Goal: Task Accomplishment & Management: Use online tool/utility

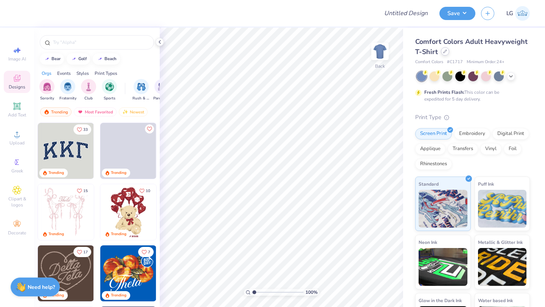
click at [445, 53] on icon at bounding box center [445, 52] width 4 height 4
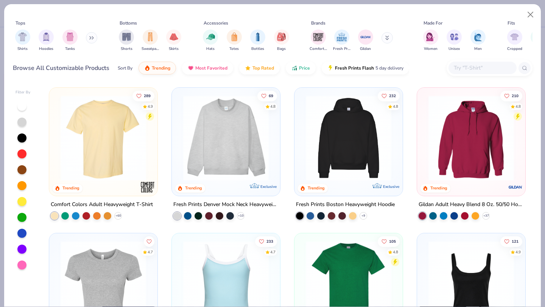
click at [467, 67] on input "text" at bounding box center [482, 68] width 58 height 9
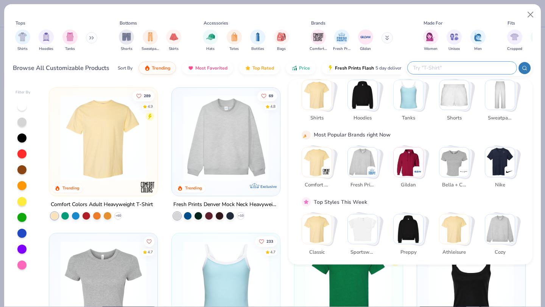
scroll to position [72, 0]
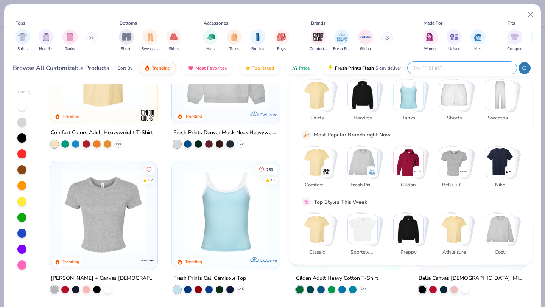
click at [435, 68] on input "text" at bounding box center [461, 68] width 99 height 9
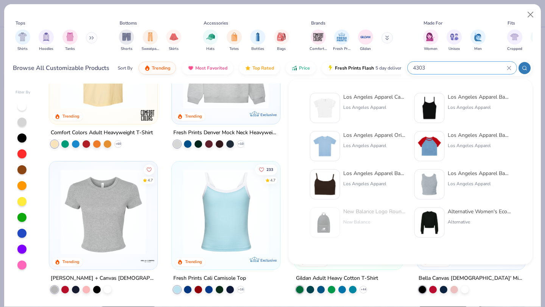
type input "4303"
click at [346, 106] on div "Los Angeles Apparel" at bounding box center [375, 107] width 64 height 7
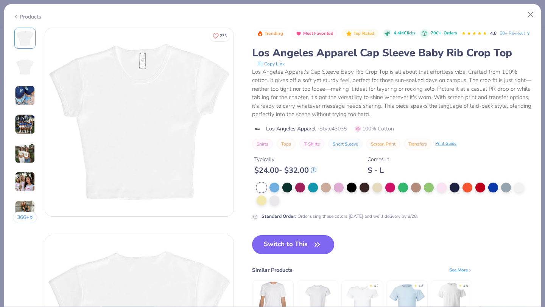
click at [279, 254] on button "Switch to This" at bounding box center [293, 245] width 82 height 19
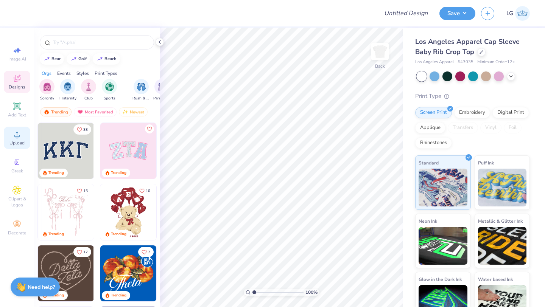
click at [19, 138] on icon at bounding box center [16, 134] width 9 height 9
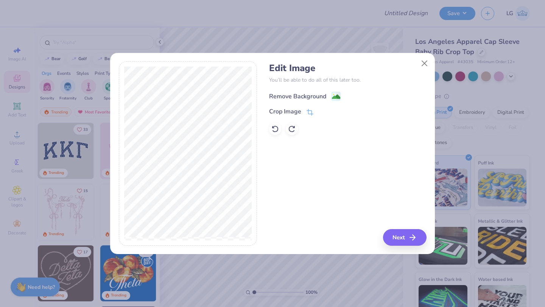
click at [292, 98] on div "Remove Background" at bounding box center [297, 96] width 57 height 9
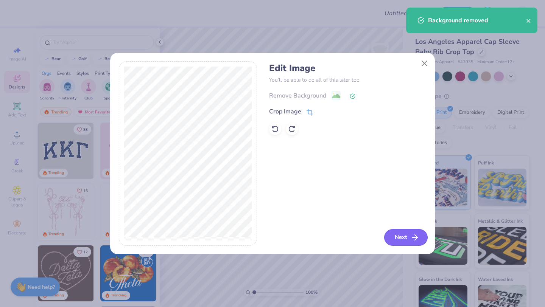
click at [395, 238] on button "Next" at bounding box center [406, 237] width 44 height 17
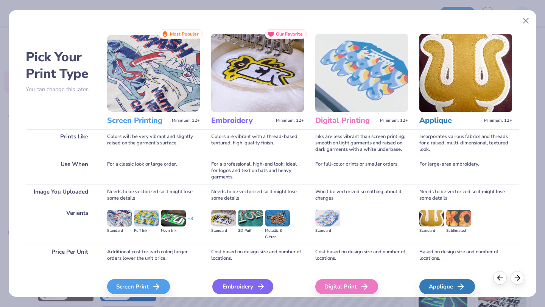
click at [248, 285] on div "Embroidery" at bounding box center [242, 286] width 61 height 15
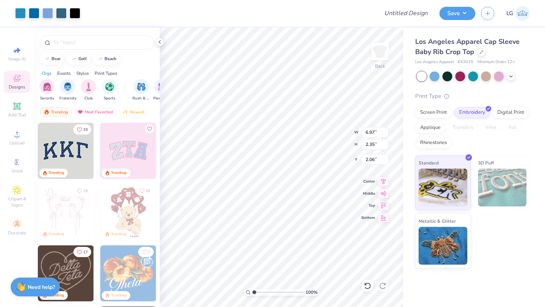
type input "1.98"
click at [449, 15] on button "Save" at bounding box center [458, 12] width 36 height 13
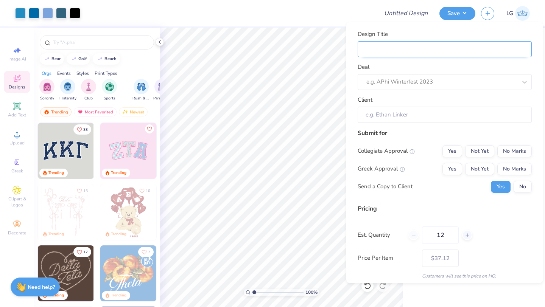
click at [498, 55] on input "Design Title" at bounding box center [445, 49] width 174 height 16
type input "R"
type input "Re"
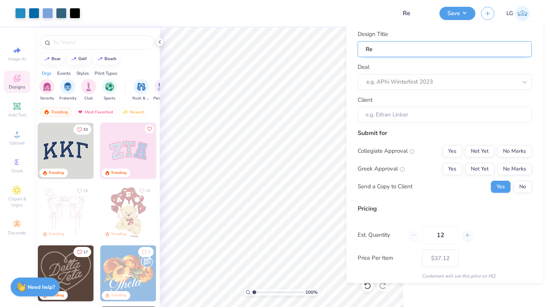
type input "Rep"
type input "Repr"
type input "Repri"
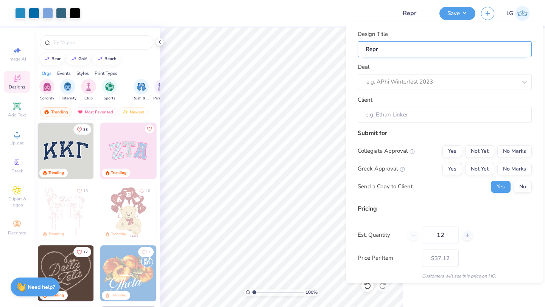
type input "Repri"
type input "Reprin"
type input "Reprint"
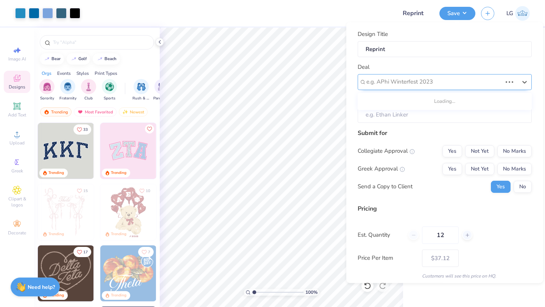
click at [481, 85] on div at bounding box center [435, 82] width 136 height 10
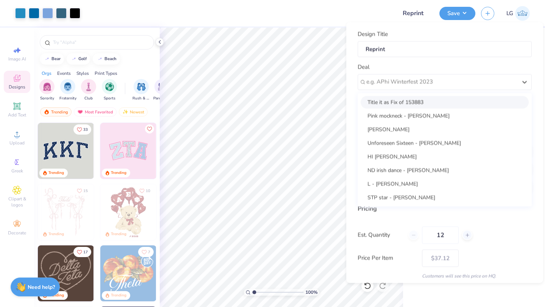
click at [417, 104] on div "Title it as Fix of 153883" at bounding box center [445, 102] width 168 height 12
type input "Sadie Brown"
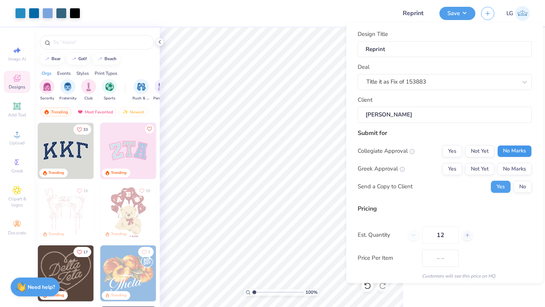
click at [521, 148] on button "No Marks" at bounding box center [515, 151] width 34 height 12
click at [521, 163] on button "No Marks" at bounding box center [515, 169] width 34 height 12
click at [522, 187] on button "No" at bounding box center [523, 187] width 18 height 12
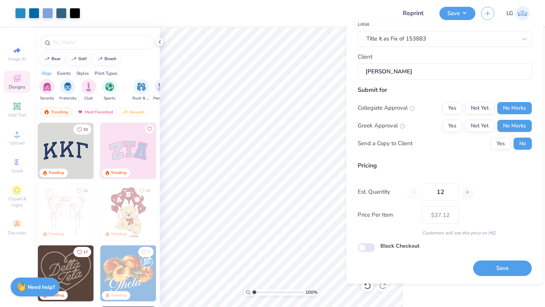
click at [483, 278] on div "Design Title Reprint Deal Title it as Fix of 153883 Client Sadie Brown Submit f…" at bounding box center [444, 153] width 197 height 261
click at [493, 269] on button "Save" at bounding box center [502, 269] width 59 height 16
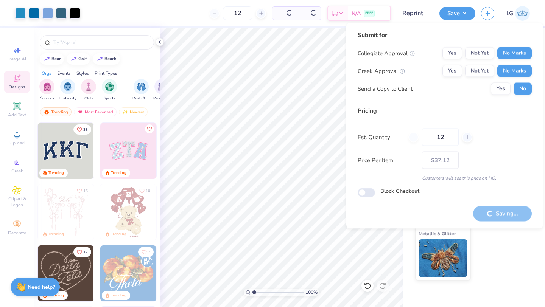
type input "– –"
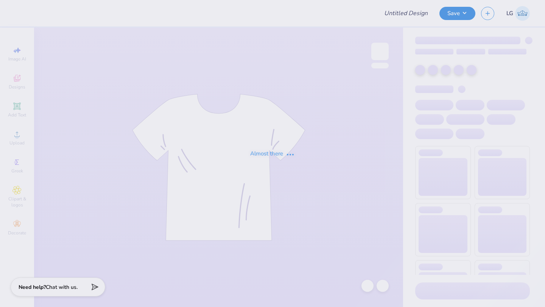
type input "DKA POCKET T-SHIRT"
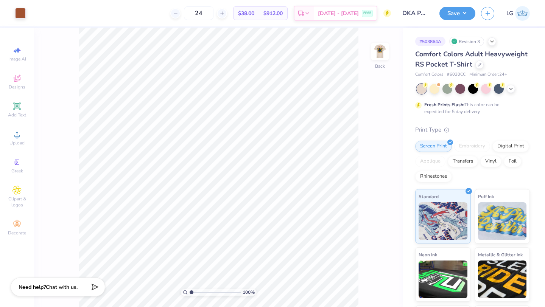
click at [378, 51] on img at bounding box center [380, 51] width 15 height 15
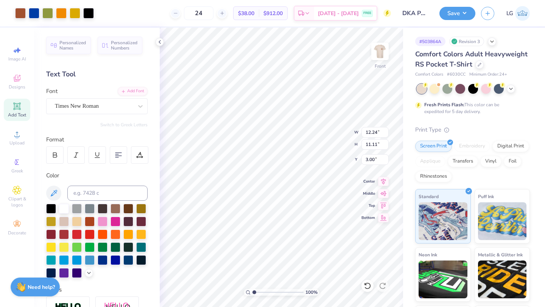
type input "3.00"
click at [443, 12] on button "Save" at bounding box center [458, 12] width 36 height 13
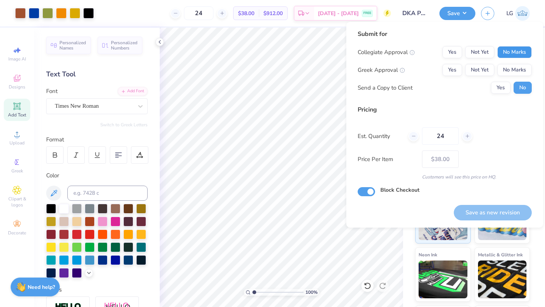
click at [510, 53] on button "No Marks" at bounding box center [515, 52] width 34 height 12
click at [512, 64] on button "No Marks" at bounding box center [515, 70] width 34 height 12
click at [484, 214] on button "Save as new revision" at bounding box center [493, 213] width 78 height 16
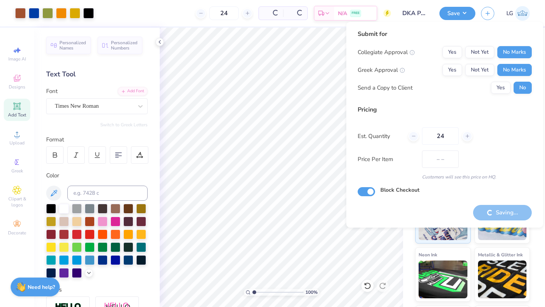
type input "$38.00"
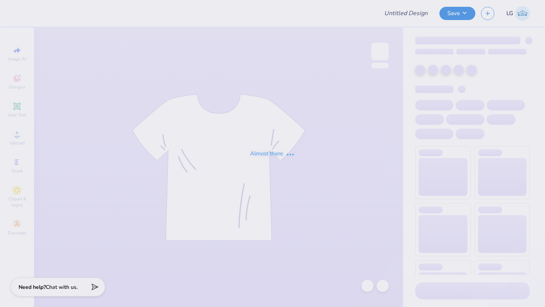
type input "DKA POCKET T-SHIRT"
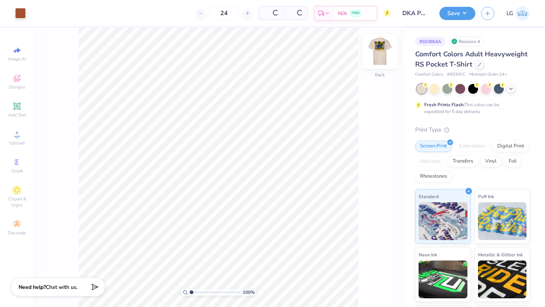
click at [384, 55] on img at bounding box center [380, 51] width 30 height 30
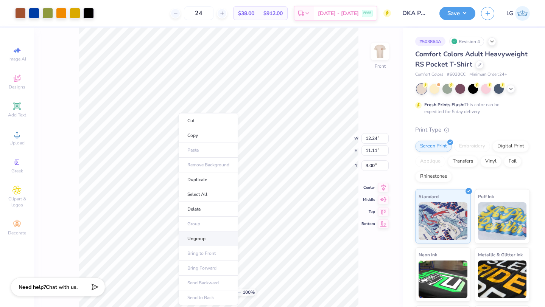
click at [191, 234] on li "Ungroup" at bounding box center [208, 239] width 59 height 15
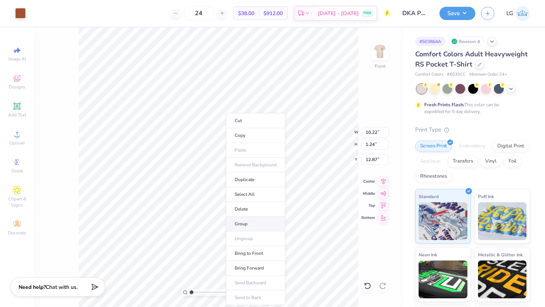
click at [242, 225] on li "Group" at bounding box center [255, 224] width 59 height 15
type input "1.76"
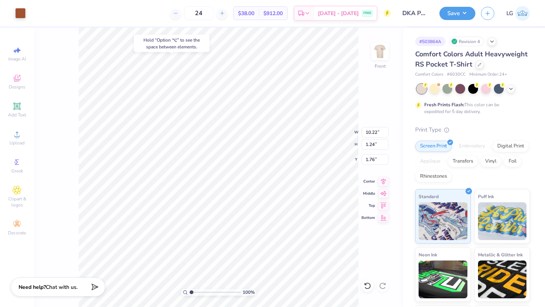
type input "9.58"
type input "9.29"
click at [364, 287] on icon at bounding box center [368, 286] width 8 height 8
type input "3.10"
type input "10.22"
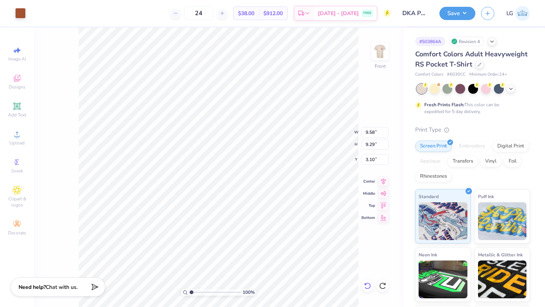
type input "1.24"
type input "16.83"
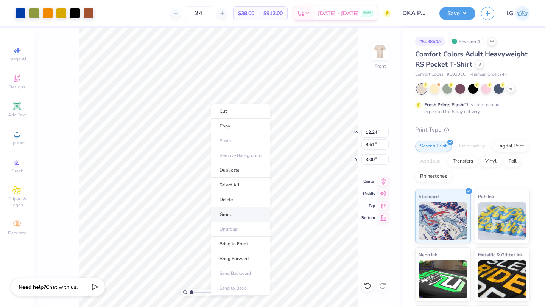
click at [225, 217] on li "Group" at bounding box center [240, 215] width 59 height 15
type input "5.66"
type input "10.22"
type input "1.24"
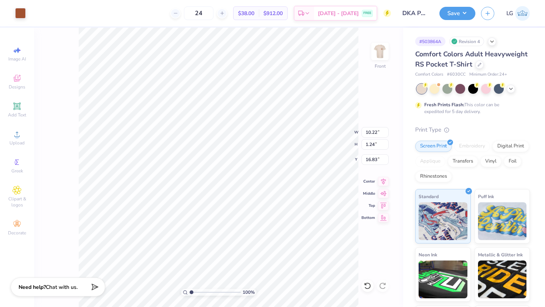
type input "3.42"
type input "3.23"
type input "12.24"
type input "9.61"
type input "5.13"
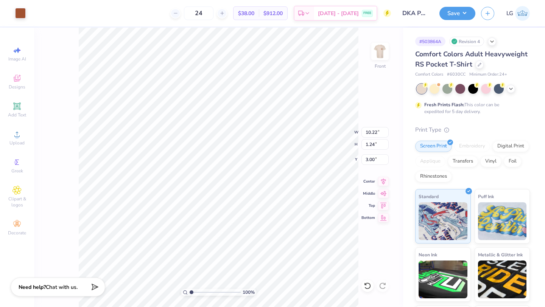
type input "3.00"
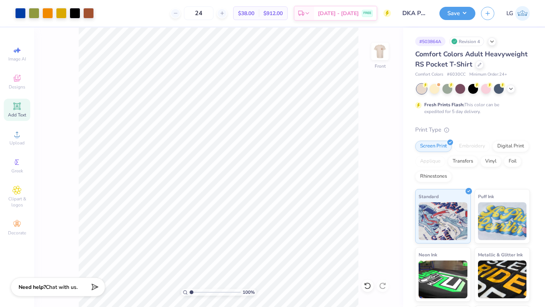
click at [17, 115] on span "Add Text" at bounding box center [17, 115] width 18 height 6
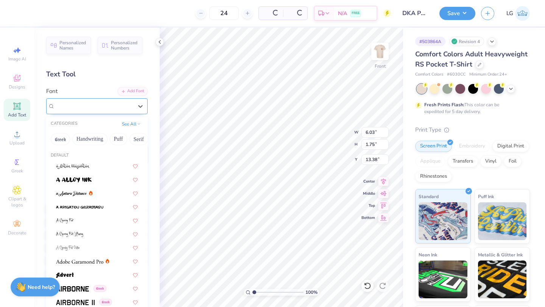
click at [117, 104] on div "Super Dream" at bounding box center [94, 106] width 80 height 12
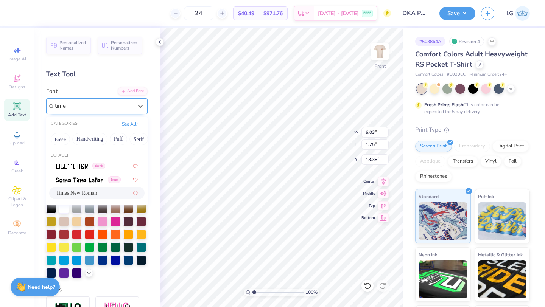
click at [74, 192] on span "Times New Roman" at bounding box center [76, 193] width 41 height 8
type input "time"
type input "6.29"
type input "1.67"
type input "13.27"
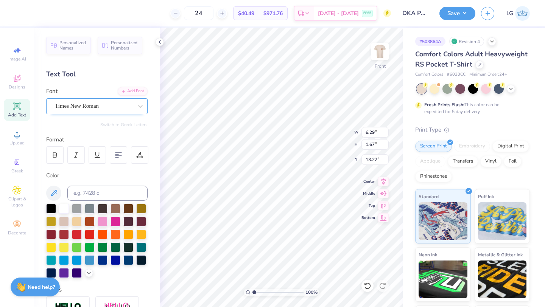
type textarea "T"
type textarea "CINEMATIC ARTS"
type input "3.00"
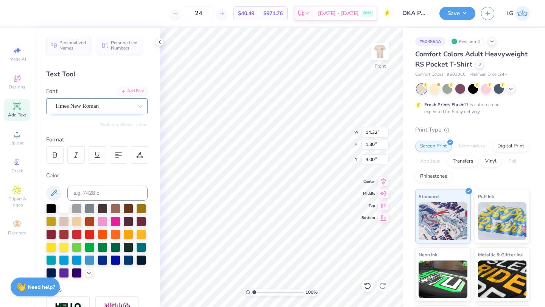
type input "13.77"
type input "1.25"
type input "3.00"
type input "12.16"
type input "1.10"
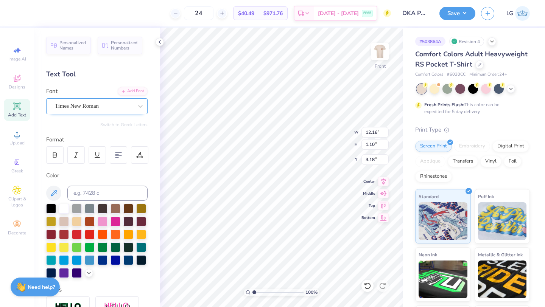
type input "3.00"
click at [377, 56] on img at bounding box center [380, 51] width 30 height 30
click at [381, 56] on img at bounding box center [380, 51] width 30 height 30
click at [109, 194] on input at bounding box center [107, 193] width 80 height 15
type input "7586"
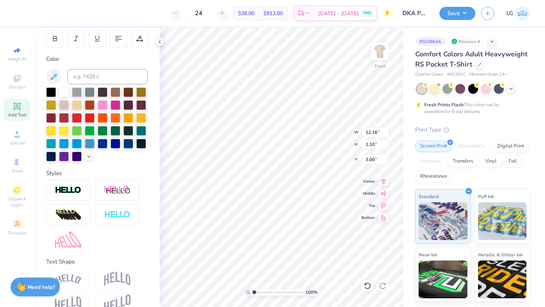
scroll to position [133, 0]
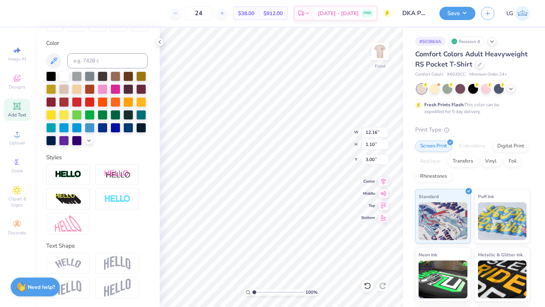
click at [66, 259] on img at bounding box center [68, 264] width 27 height 10
type input "12.24"
type input "9.61"
type input "4.86"
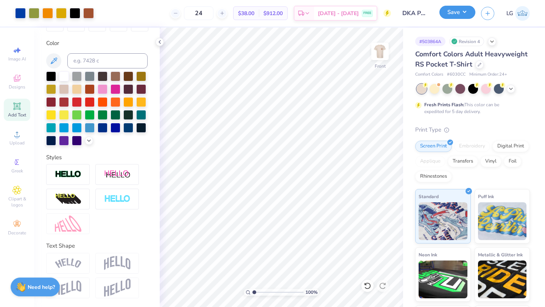
click at [450, 15] on button "Save" at bounding box center [458, 12] width 36 height 13
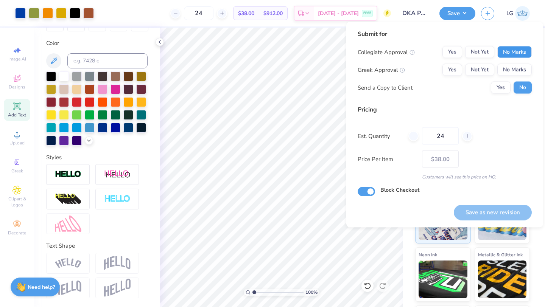
click at [506, 53] on button "No Marks" at bounding box center [515, 52] width 34 height 12
click at [513, 76] on div "Collegiate Approval Yes Not Yet No Marks Greek Approval Yes Not Yet No Marks Se…" at bounding box center [445, 70] width 174 height 48
click at [510, 69] on button "No Marks" at bounding box center [515, 70] width 34 height 12
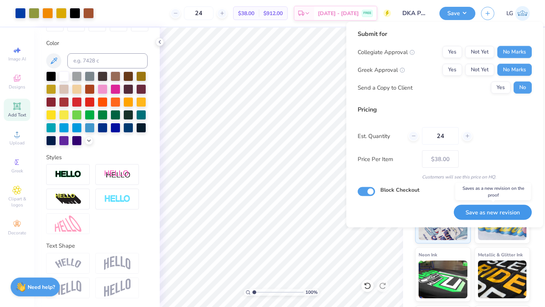
click at [479, 209] on button "Save as new revision" at bounding box center [493, 213] width 78 height 16
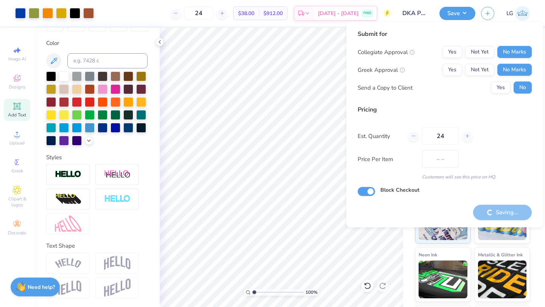
type input "$38.00"
click at [501, 209] on div "Saving..." at bounding box center [502, 213] width 59 height 16
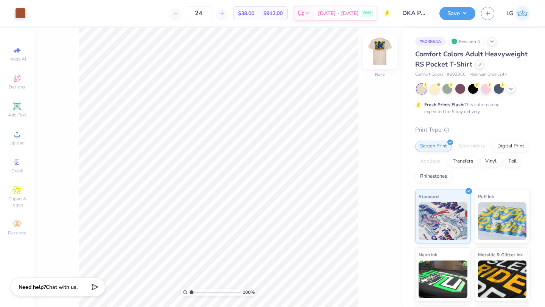
click at [377, 50] on img at bounding box center [380, 51] width 30 height 30
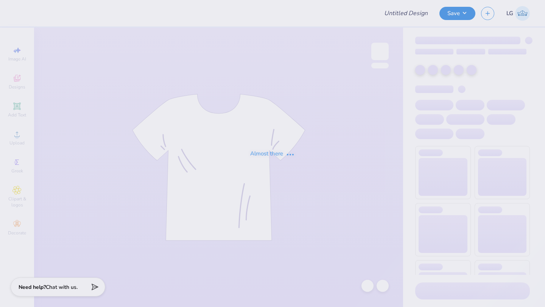
type input "DKA POCKET T-SHIRT"
type input "[US_STATE][GEOGRAPHIC_DATA], [GEOGRAPHIC_DATA][PERSON_NAME] : Addys"
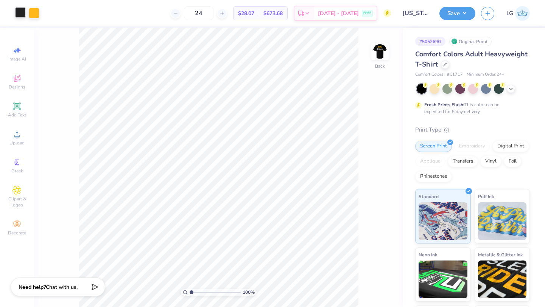
click at [21, 14] on div at bounding box center [20, 12] width 11 height 11
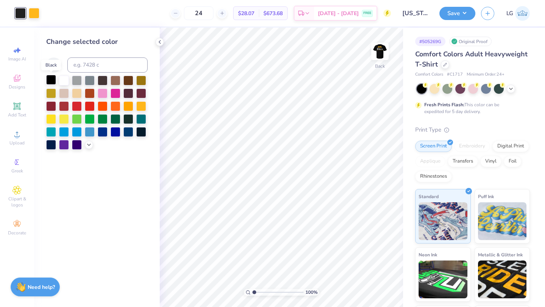
click at [49, 78] on div at bounding box center [51, 80] width 10 height 10
click at [77, 82] on div at bounding box center [77, 80] width 10 height 10
click at [506, 89] on div at bounding box center [473, 89] width 113 height 10
click at [498, 89] on div at bounding box center [499, 88] width 10 height 10
click at [512, 88] on icon at bounding box center [511, 88] width 6 height 6
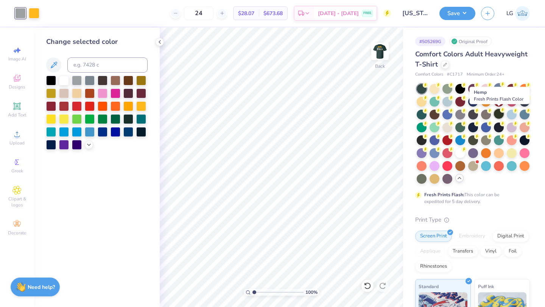
click at [499, 112] on div at bounding box center [499, 114] width 10 height 10
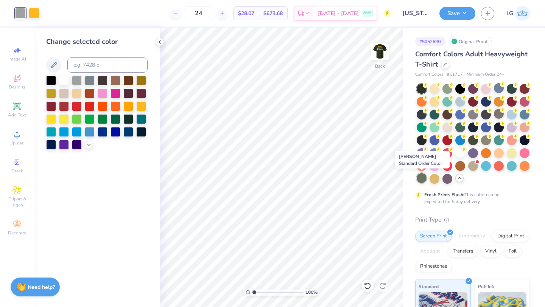
click at [422, 179] on div at bounding box center [422, 178] width 10 height 10
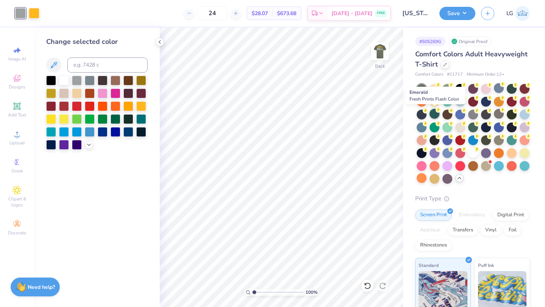
click at [435, 112] on div at bounding box center [435, 114] width 10 height 10
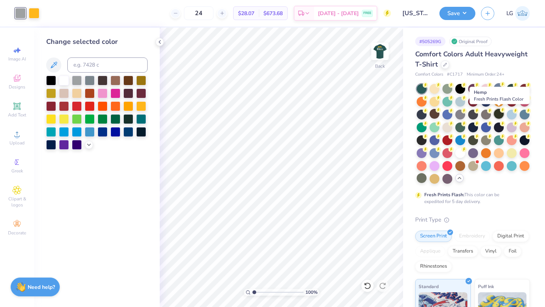
click at [496, 115] on div at bounding box center [499, 114] width 10 height 10
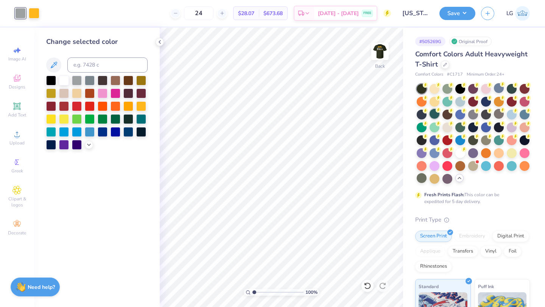
click at [434, 114] on div at bounding box center [435, 114] width 10 height 10
click at [100, 62] on input at bounding box center [107, 65] width 80 height 15
type input "1235"
click at [64, 92] on div at bounding box center [64, 93] width 10 height 10
click at [374, 53] on img at bounding box center [380, 51] width 30 height 30
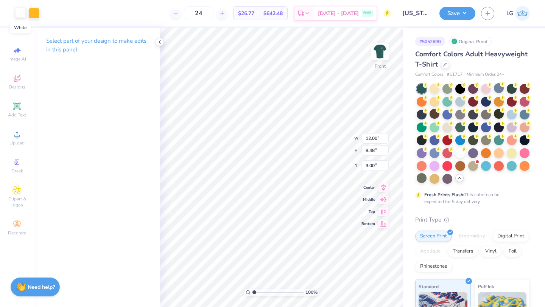
click at [20, 13] on div at bounding box center [20, 12] width 11 height 11
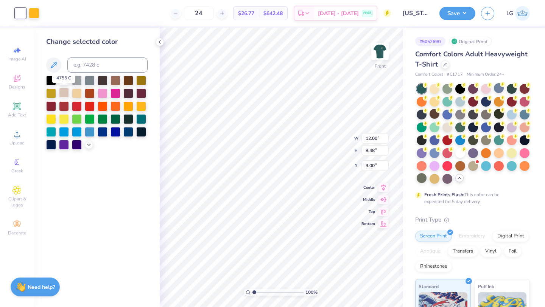
click at [64, 91] on div at bounding box center [64, 93] width 10 height 10
click at [34, 11] on div at bounding box center [34, 12] width 11 height 11
click at [62, 92] on div at bounding box center [64, 93] width 10 height 10
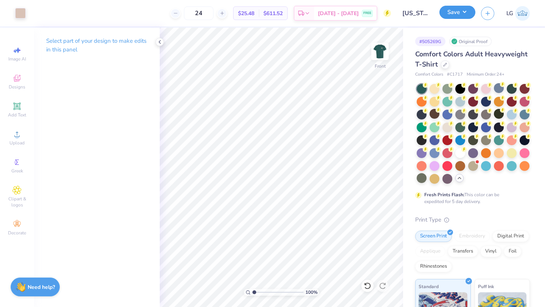
click at [447, 16] on button "Save" at bounding box center [458, 12] width 36 height 13
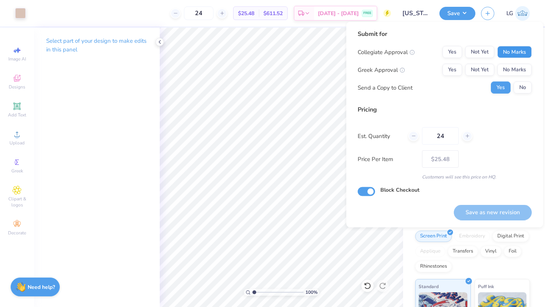
click at [510, 51] on button "No Marks" at bounding box center [515, 52] width 34 height 12
click at [510, 73] on button "No Marks" at bounding box center [515, 70] width 34 height 12
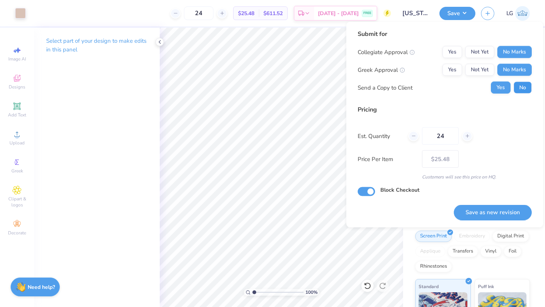
click at [524, 88] on button "No" at bounding box center [523, 88] width 18 height 12
click at [493, 211] on button "Save as new revision" at bounding box center [493, 213] width 78 height 16
type input "– –"
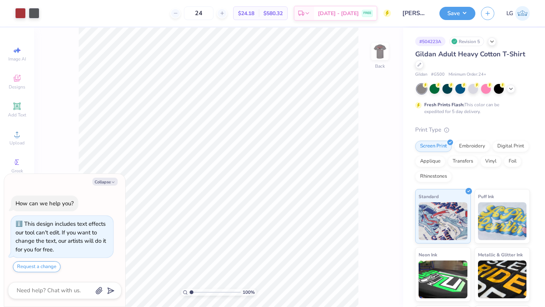
click at [416, 66] on div "Gildan Adult Heavy Cotton T-Shirt" at bounding box center [472, 59] width 115 height 20
click at [420, 64] on icon at bounding box center [420, 64] width 4 height 4
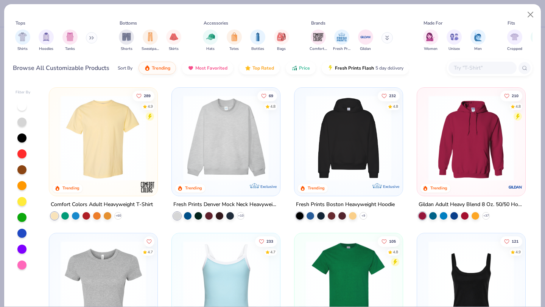
type textarea "x"
click at [459, 67] on input "text" at bounding box center [482, 68] width 58 height 9
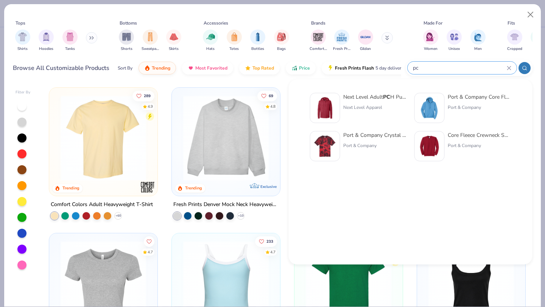
type input "p"
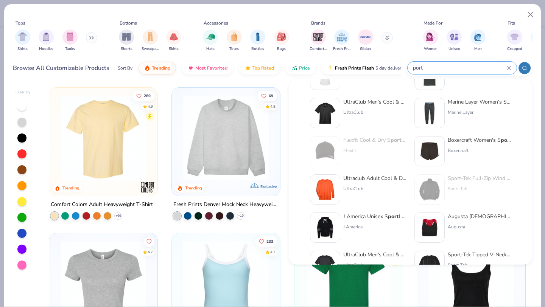
scroll to position [222, 0]
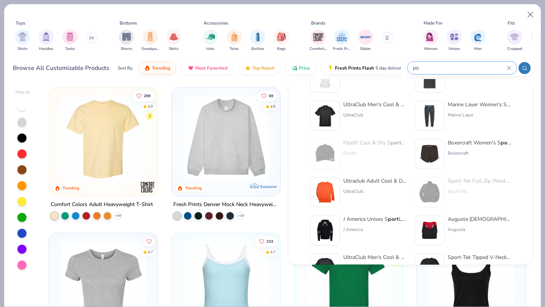
type input "p"
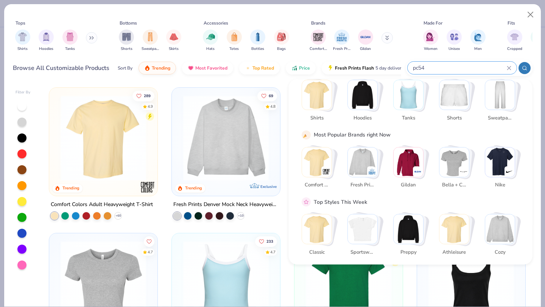
scroll to position [0, 0]
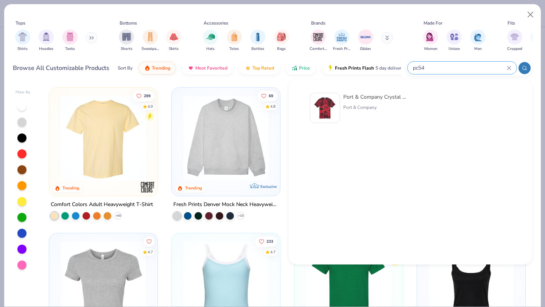
type input "pc54"
click at [350, 107] on div "Port & Company" at bounding box center [375, 107] width 64 height 7
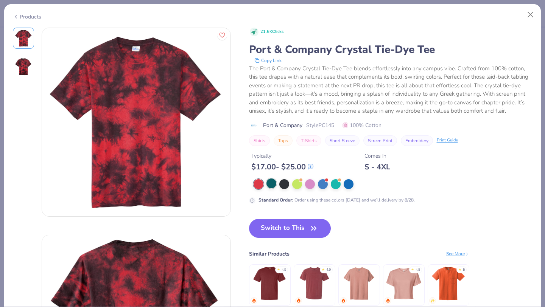
click at [268, 185] on div at bounding box center [272, 184] width 10 height 10
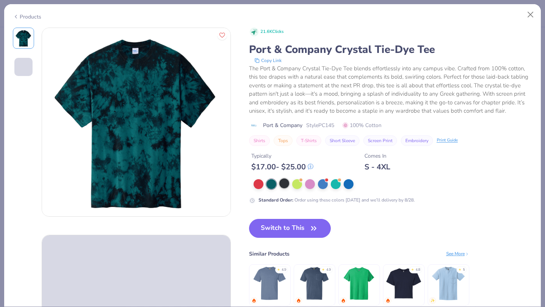
click at [282, 184] on div at bounding box center [284, 184] width 10 height 10
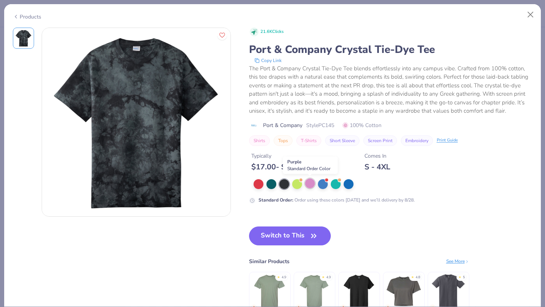
click at [311, 183] on div at bounding box center [310, 184] width 10 height 10
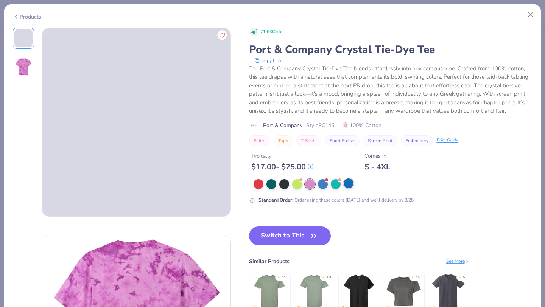
click at [344, 184] on div at bounding box center [349, 184] width 10 height 10
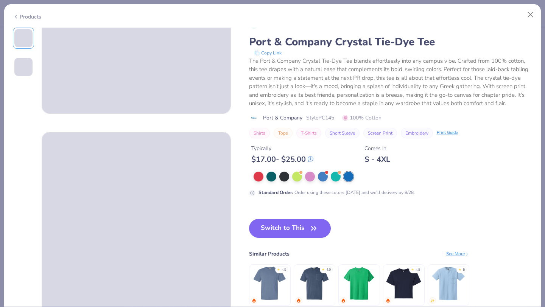
scroll to position [164, 0]
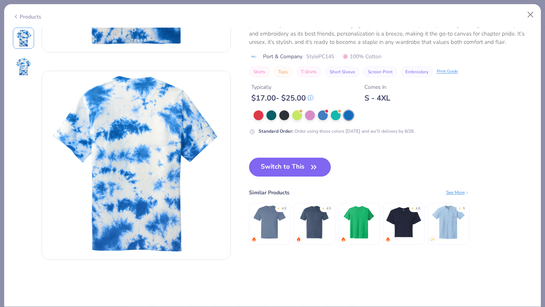
click at [283, 231] on img at bounding box center [270, 222] width 36 height 36
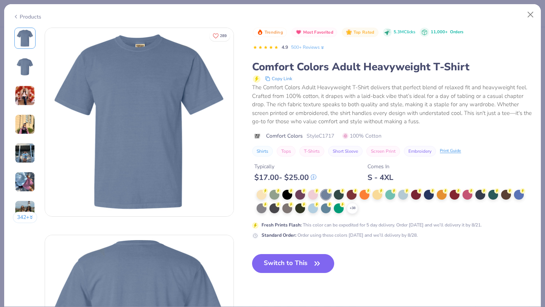
type textarea "x"
